Goal: Transaction & Acquisition: Purchase product/service

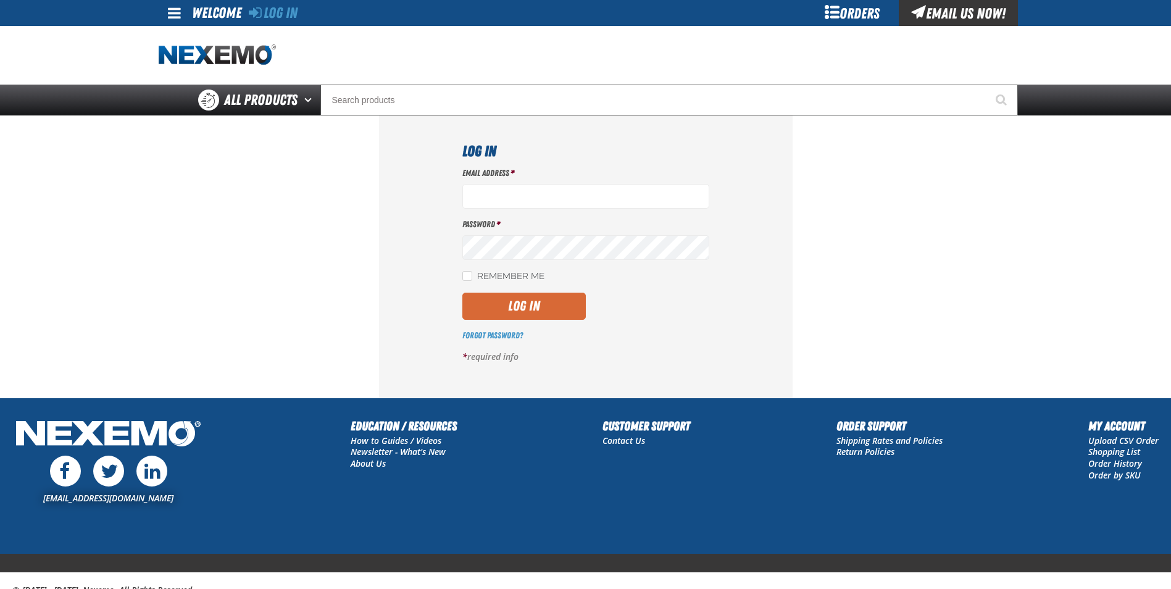
type input "[PERSON_NAME][EMAIL_ADDRESS][DOMAIN_NAME]"
click at [530, 314] on button "Log In" at bounding box center [523, 306] width 123 height 27
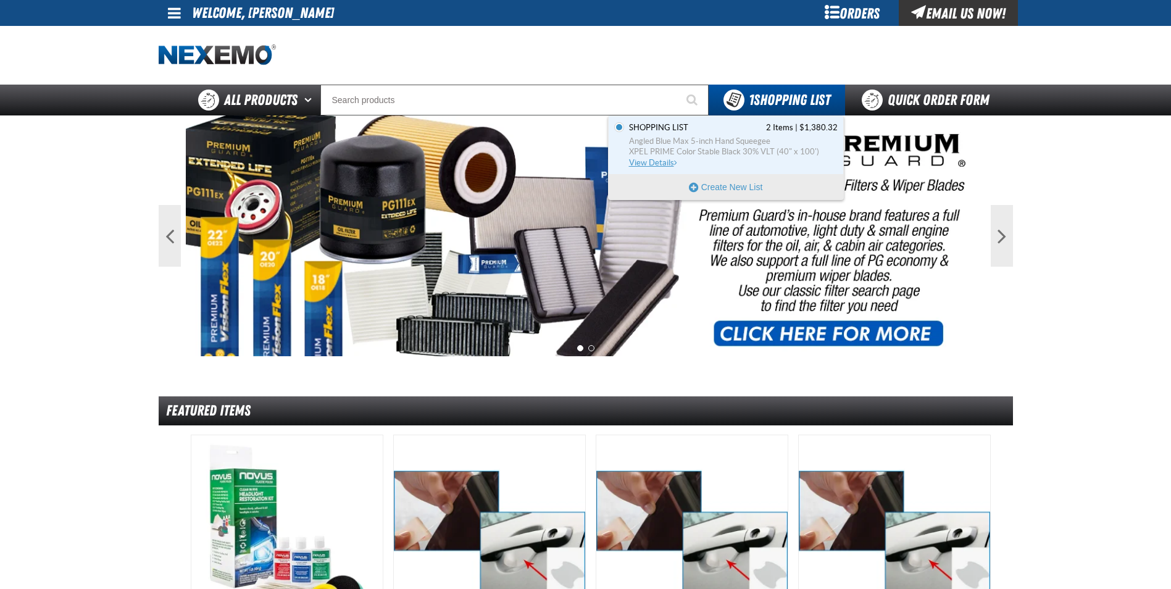
click at [736, 143] on span "Angled Blue Max 5-inch Hand Squeegee" at bounding box center [733, 141] width 209 height 11
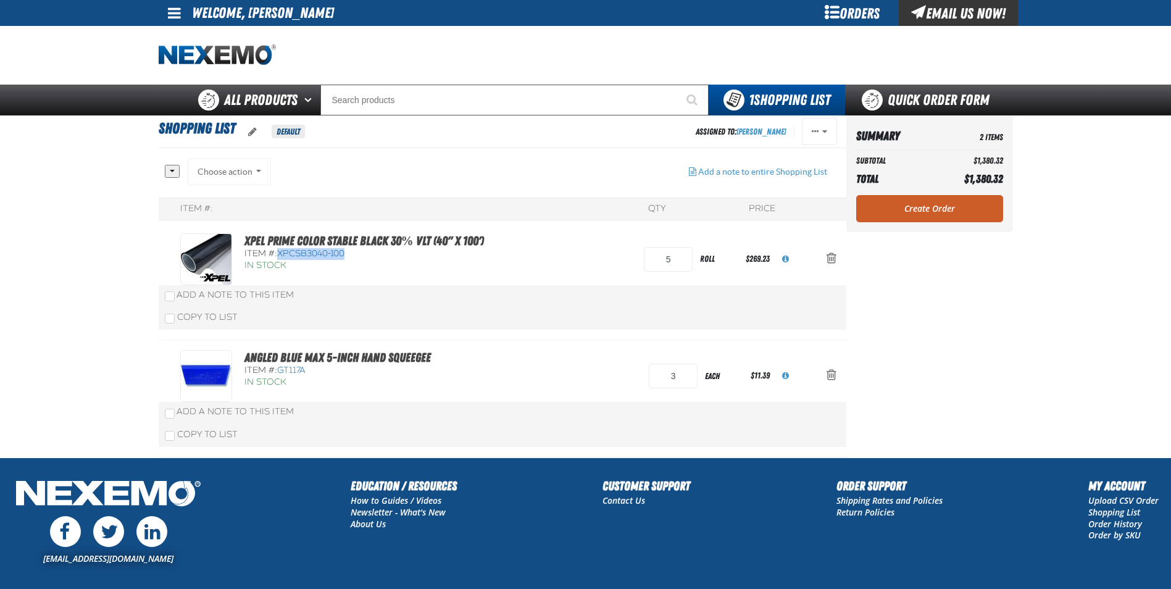
drag, startPoint x: 279, startPoint y: 254, endPoint x: 346, endPoint y: 254, distance: 67.3
click at [346, 254] on div "Item #: XPCSB3040-100" at bounding box center [364, 254] width 240 height 12
drag, startPoint x: 346, startPoint y: 254, endPoint x: 336, endPoint y: 252, distance: 10.0
copy span "XPCSB3040-100"
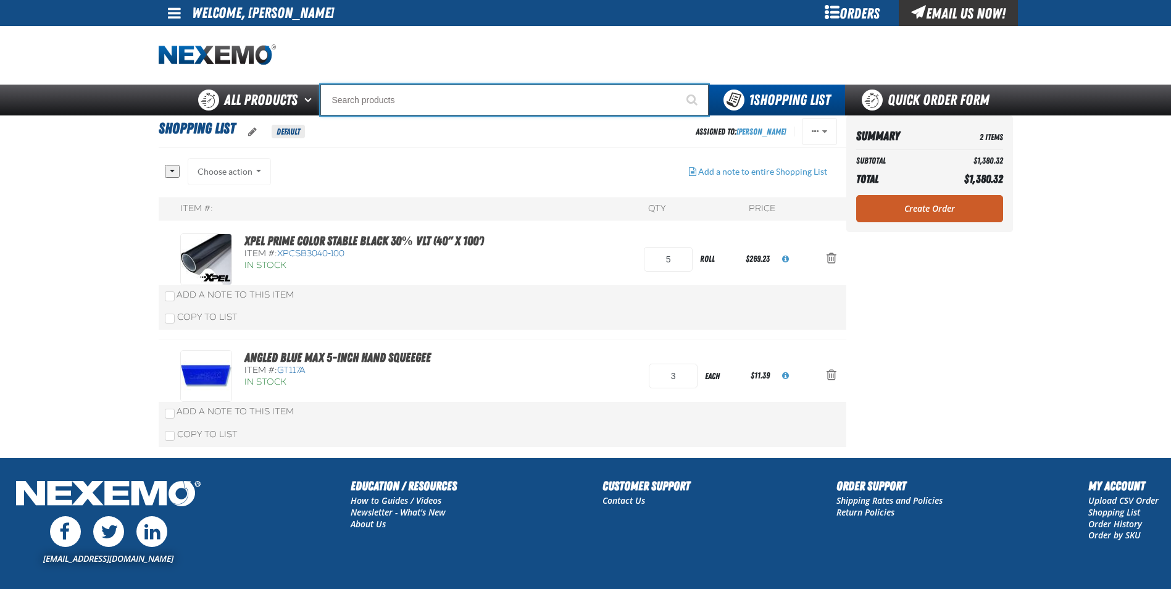
click at [467, 99] on input "Search" at bounding box center [514, 100] width 388 height 31
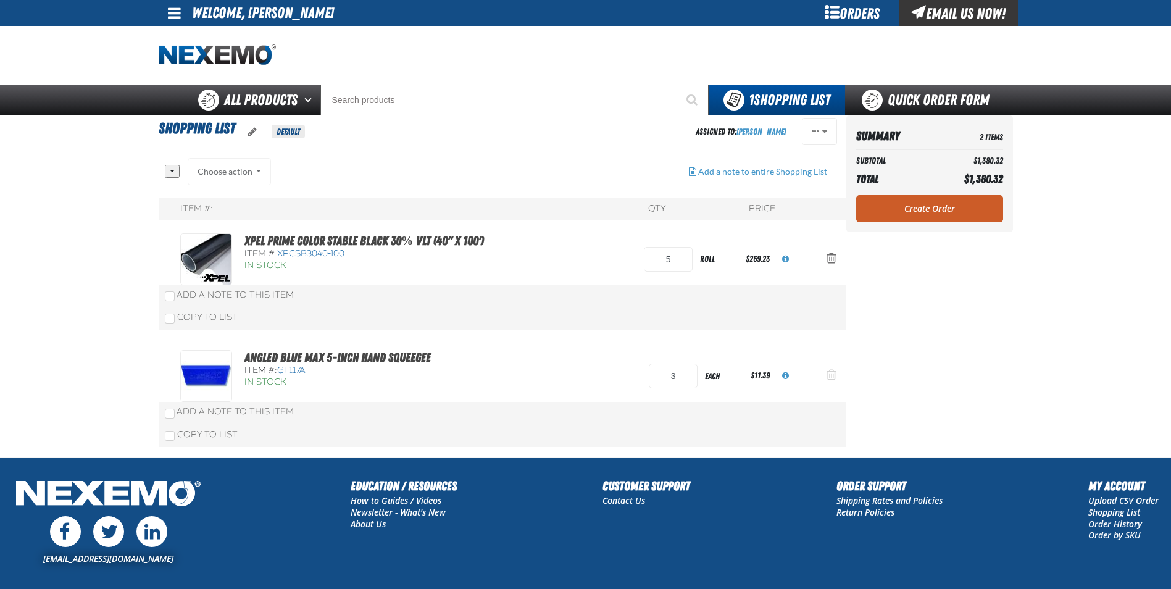
click at [830, 373] on span "Action Remove Angled Blue Max 5-inch Hand Squeegee from Shopping List" at bounding box center [832, 375] width 10 height 12
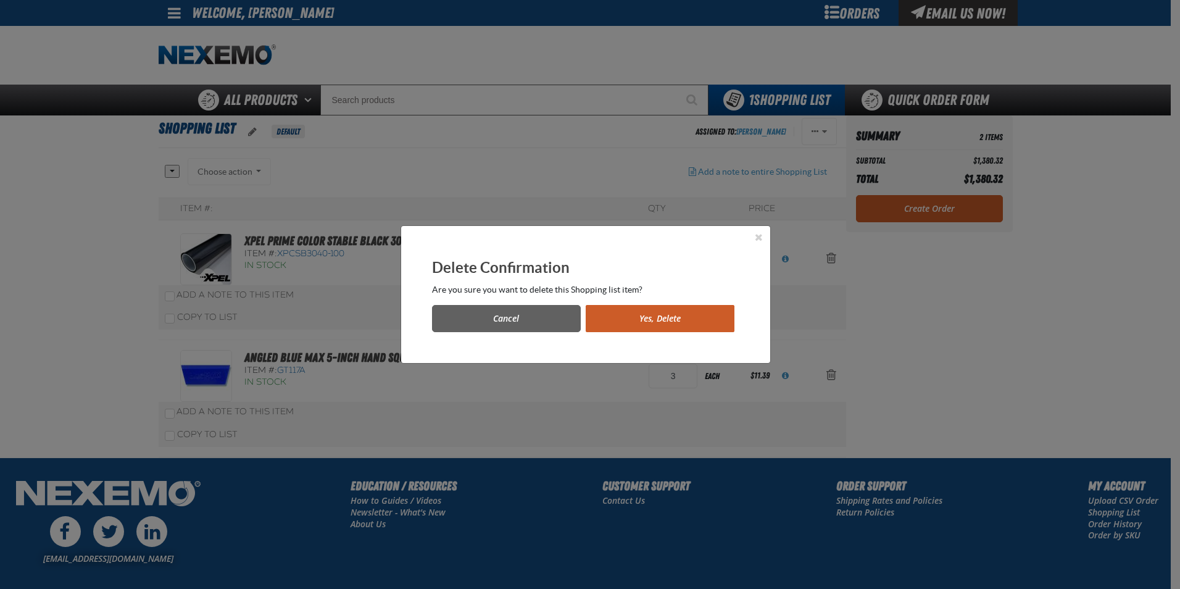
click at [648, 315] on button "Yes, Delete" at bounding box center [660, 318] width 149 height 27
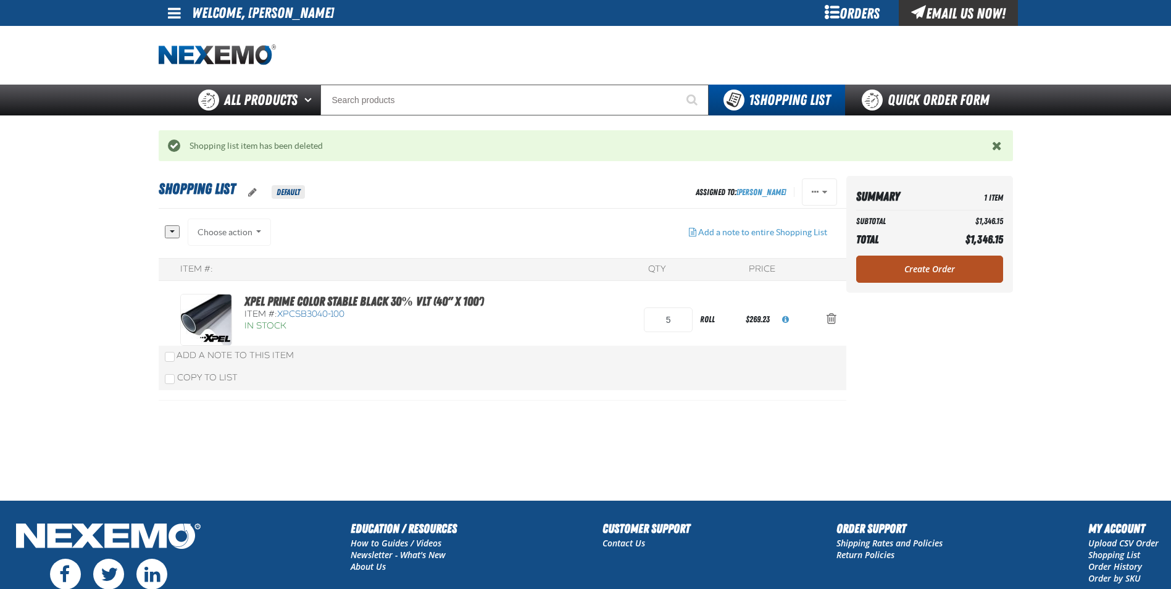
click at [906, 272] on link "Create Order" at bounding box center [929, 269] width 147 height 27
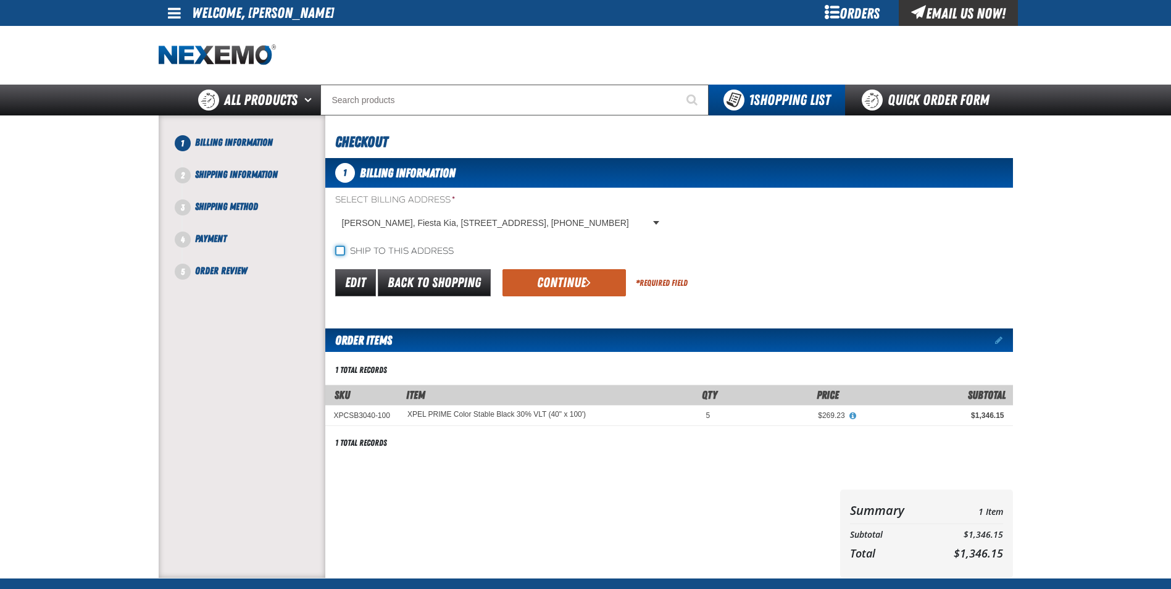
click at [342, 252] on input "Ship to this address" at bounding box center [340, 251] width 10 height 10
checkbox input "true"
click at [541, 283] on button "Continue" at bounding box center [564, 282] width 123 height 27
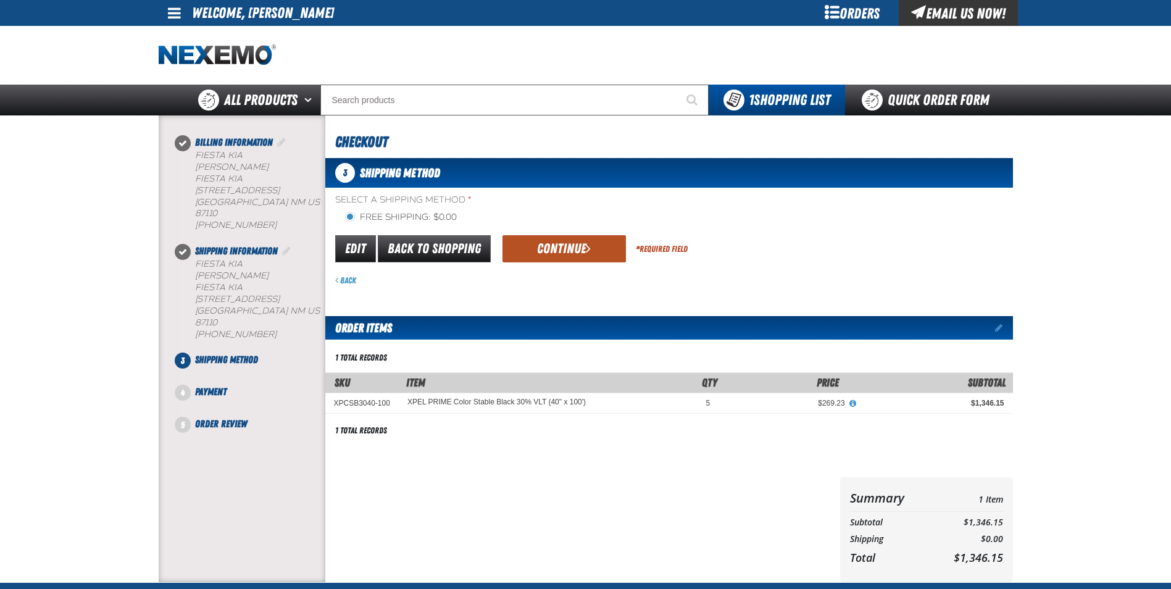
click at [545, 254] on button "Continue" at bounding box center [564, 248] width 123 height 27
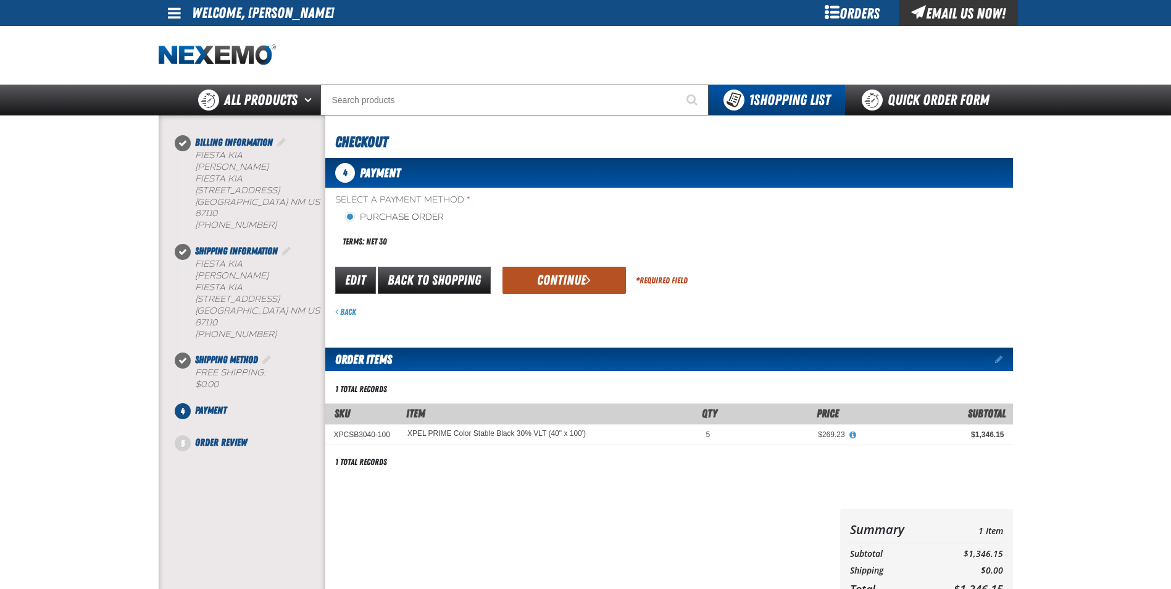
click at [551, 281] on button "Continue" at bounding box center [564, 280] width 123 height 27
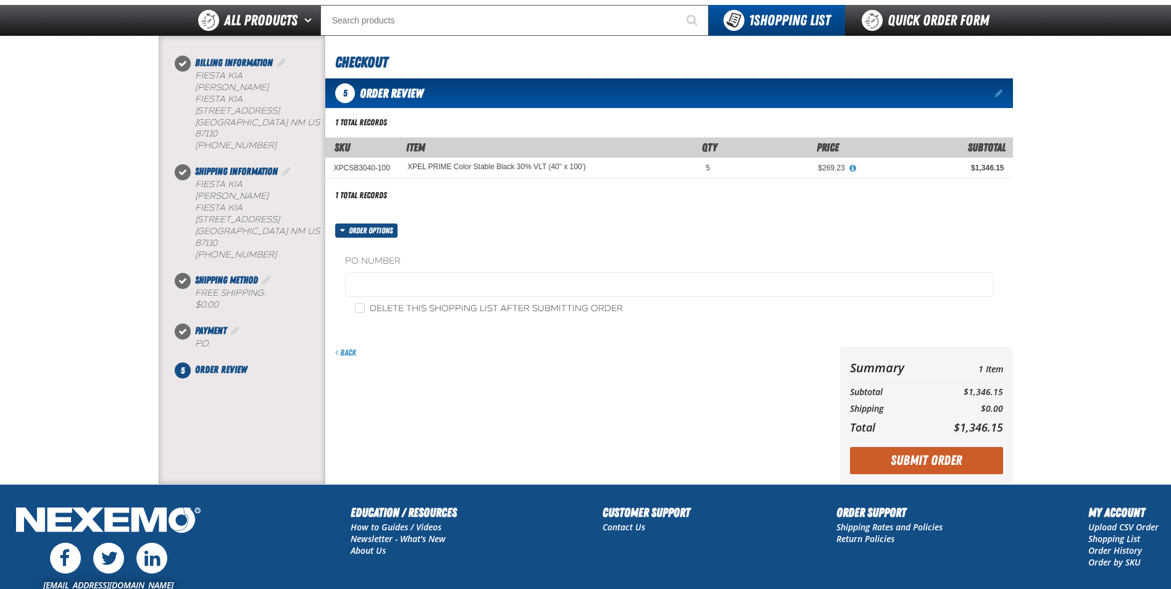
scroll to position [180, 0]
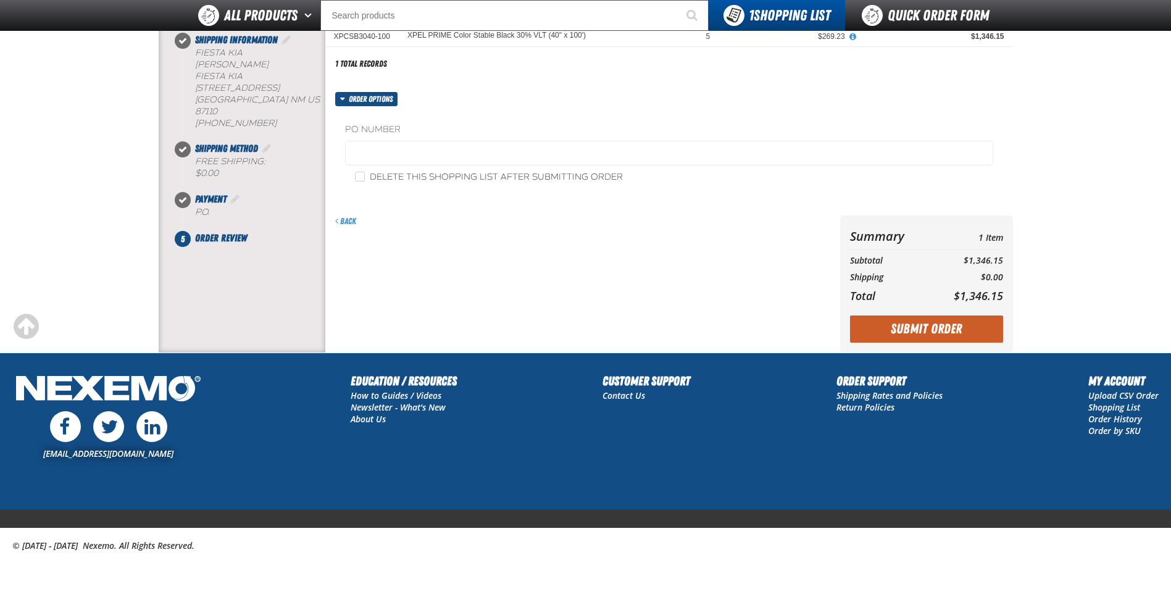
click at [919, 333] on button "Submit Order" at bounding box center [926, 328] width 153 height 27
